Goal: Information Seeking & Learning: Find specific fact

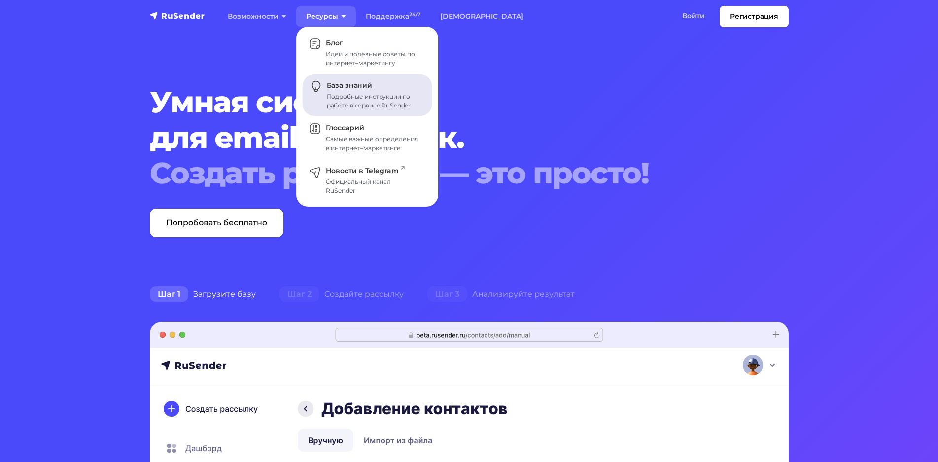
click at [348, 84] on span "База знаний" at bounding box center [349, 85] width 45 height 9
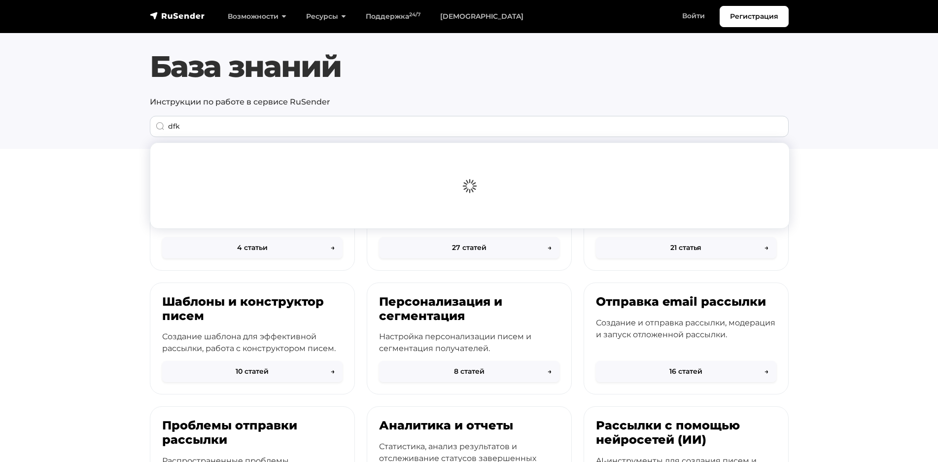
drag, startPoint x: 200, startPoint y: 127, endPoint x: 103, endPoint y: 127, distance: 97.1
click at [150, 127] on input "dfk" at bounding box center [469, 126] width 639 height 21
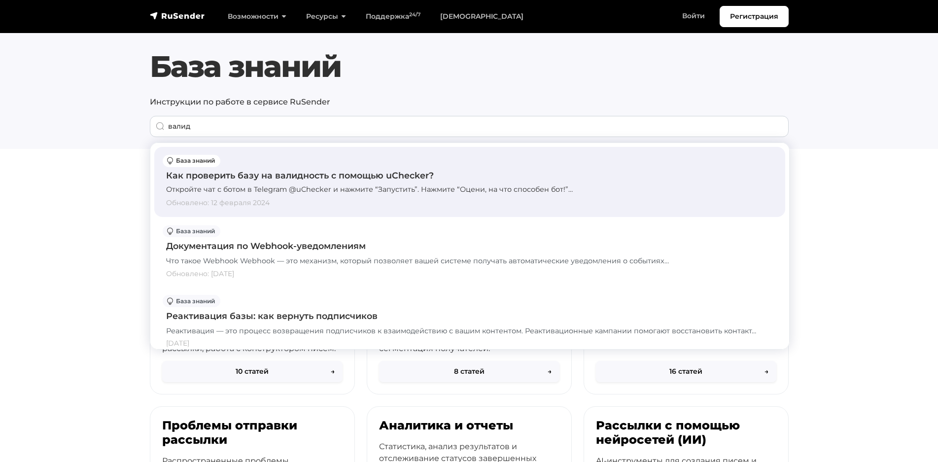
type input "валид"
click at [254, 177] on div "Как проверить базу на валидность с помощью uChecker?" at bounding box center [469, 175] width 607 height 13
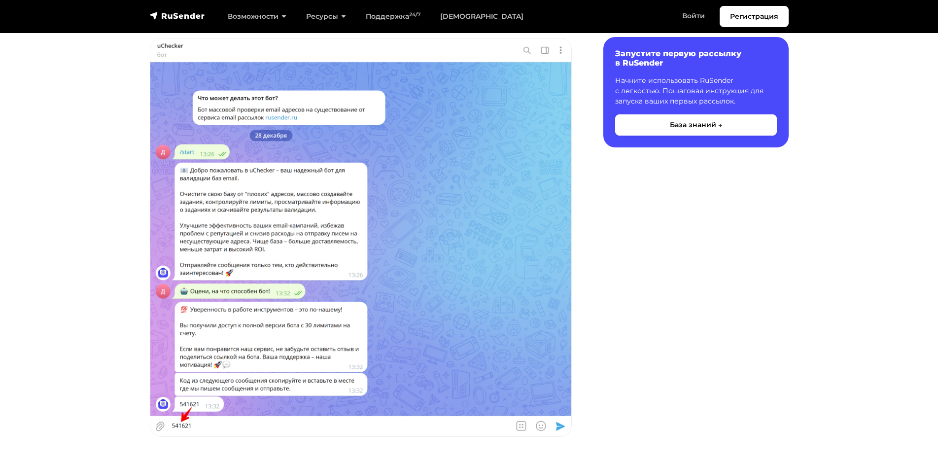
scroll to position [1106, 0]
